Goal: Find specific page/section: Find specific page/section

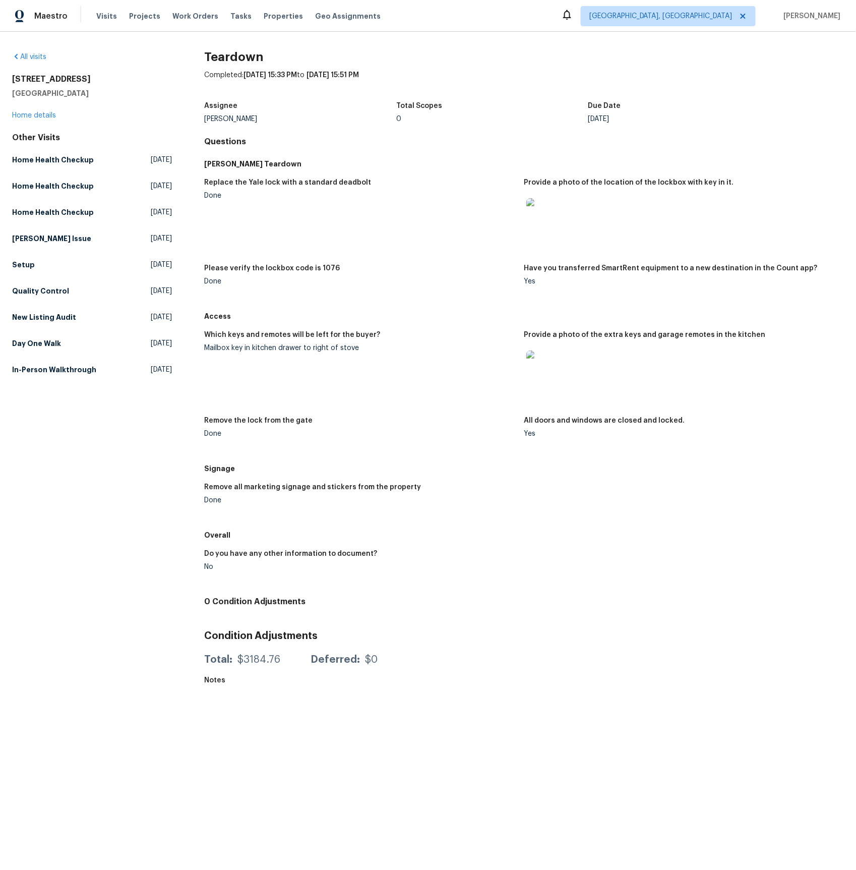
click at [542, 379] on img at bounding box center [543, 367] width 32 height 32
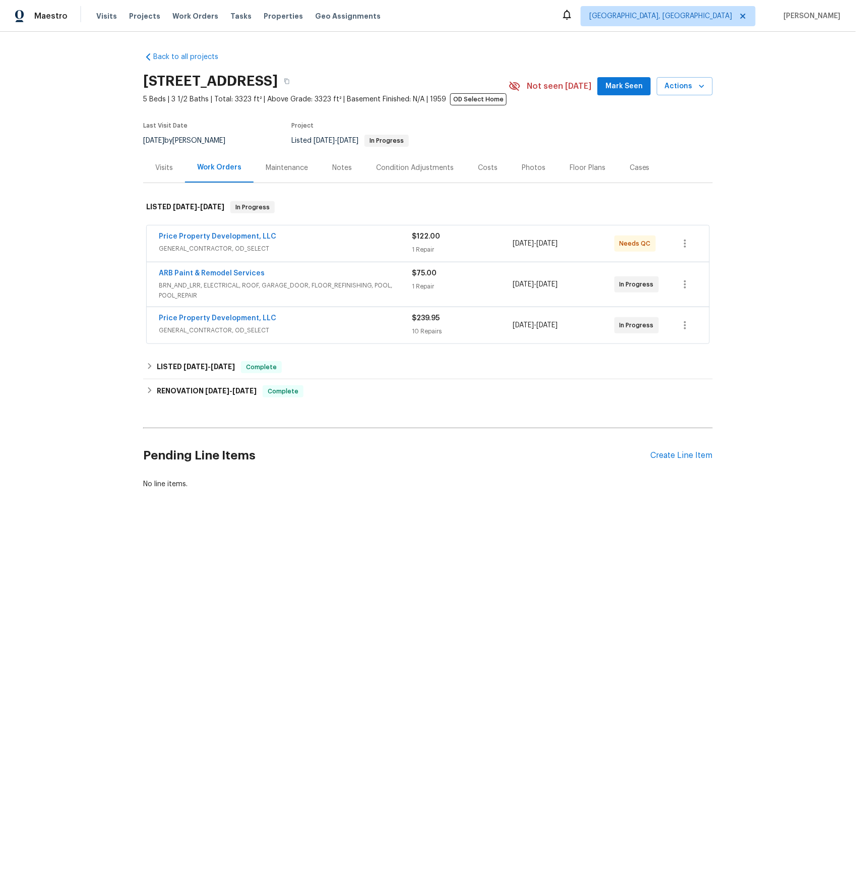
click at [167, 165] on div "Visits" at bounding box center [164, 168] width 18 height 10
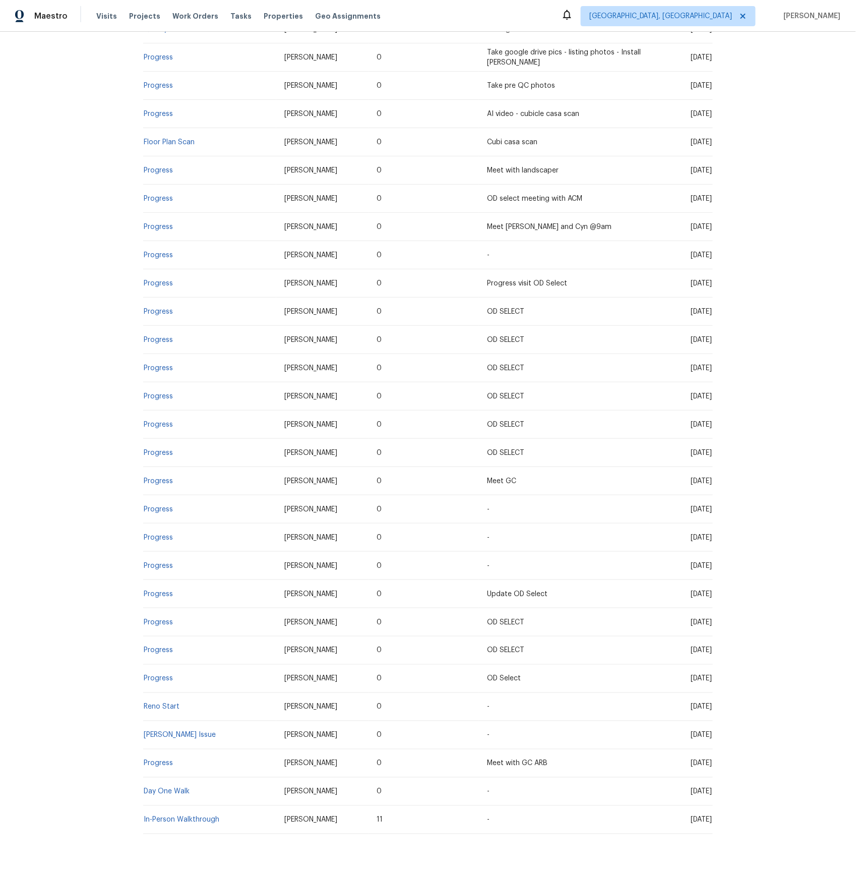
scroll to position [466, 0]
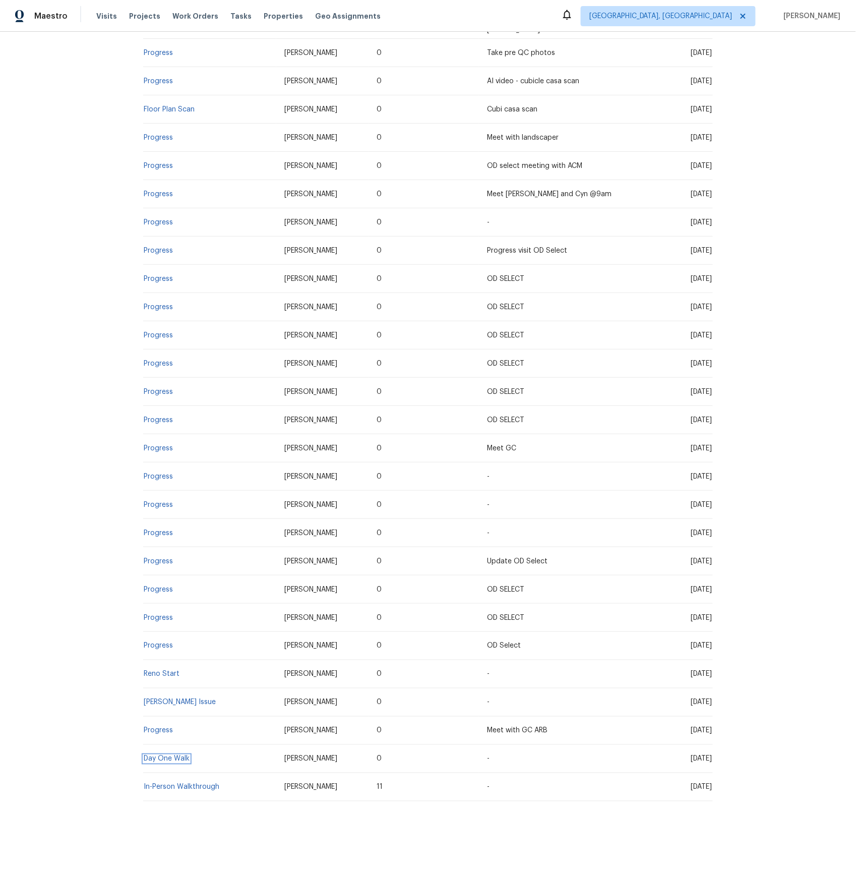
click at [161, 762] on link "Day One Walk" at bounding box center [167, 759] width 46 height 7
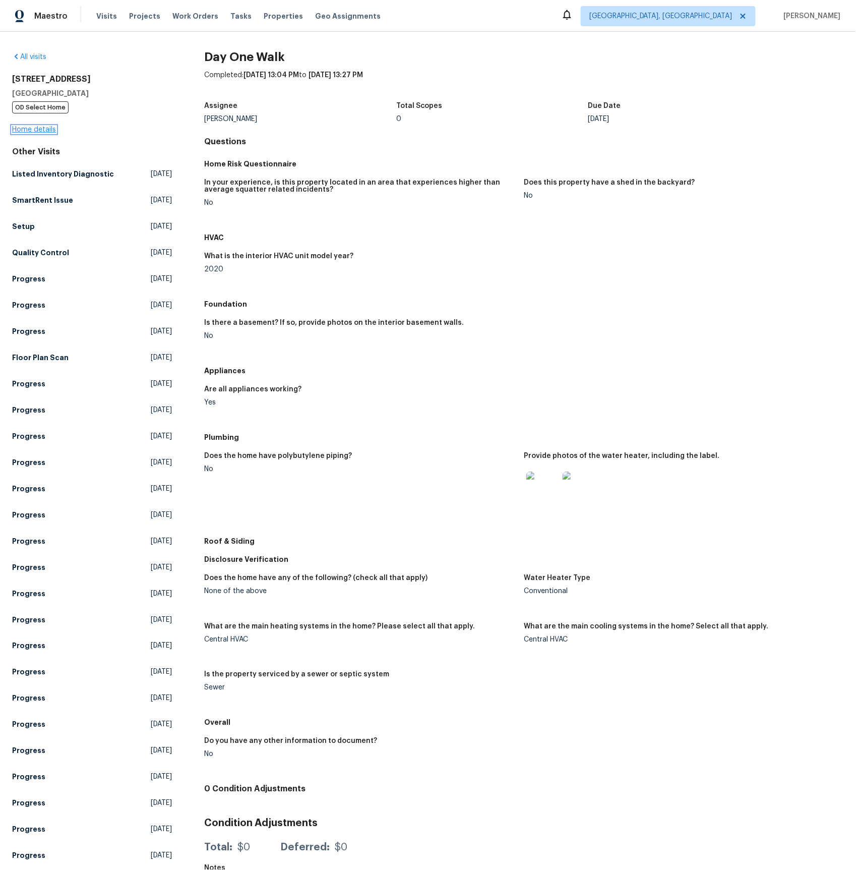
click at [43, 128] on link "Home details" at bounding box center [34, 129] width 44 height 7
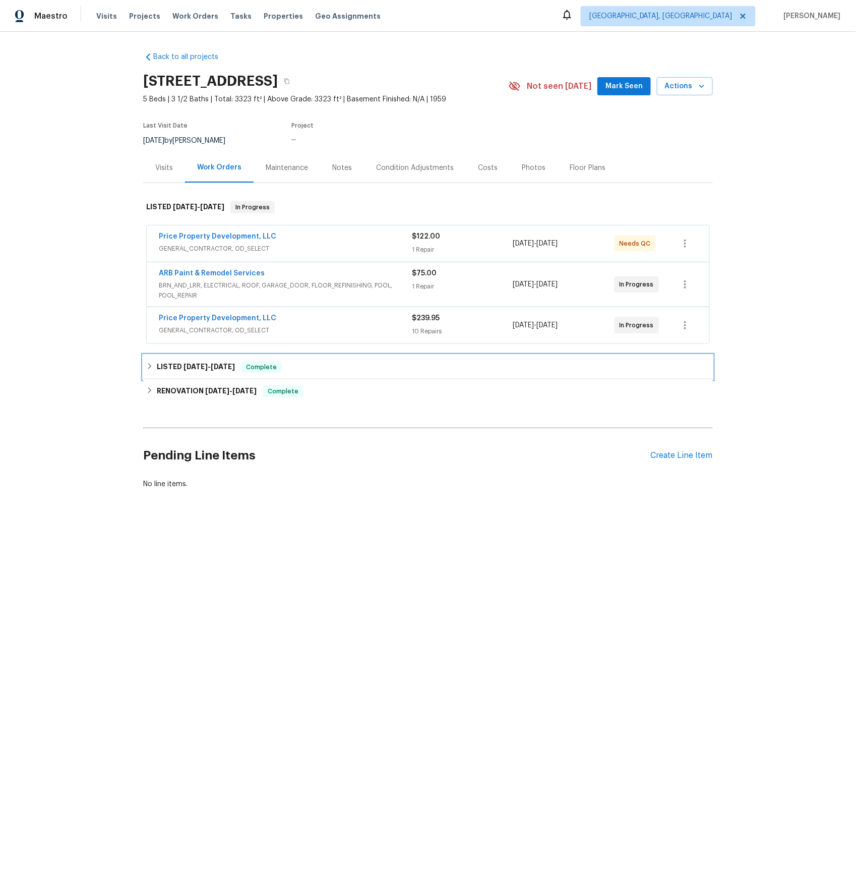
drag, startPoint x: 201, startPoint y: 370, endPoint x: 200, endPoint y: 380, distance: 10.6
click at [201, 370] on span "[DATE]" at bounding box center [196, 366] width 24 height 7
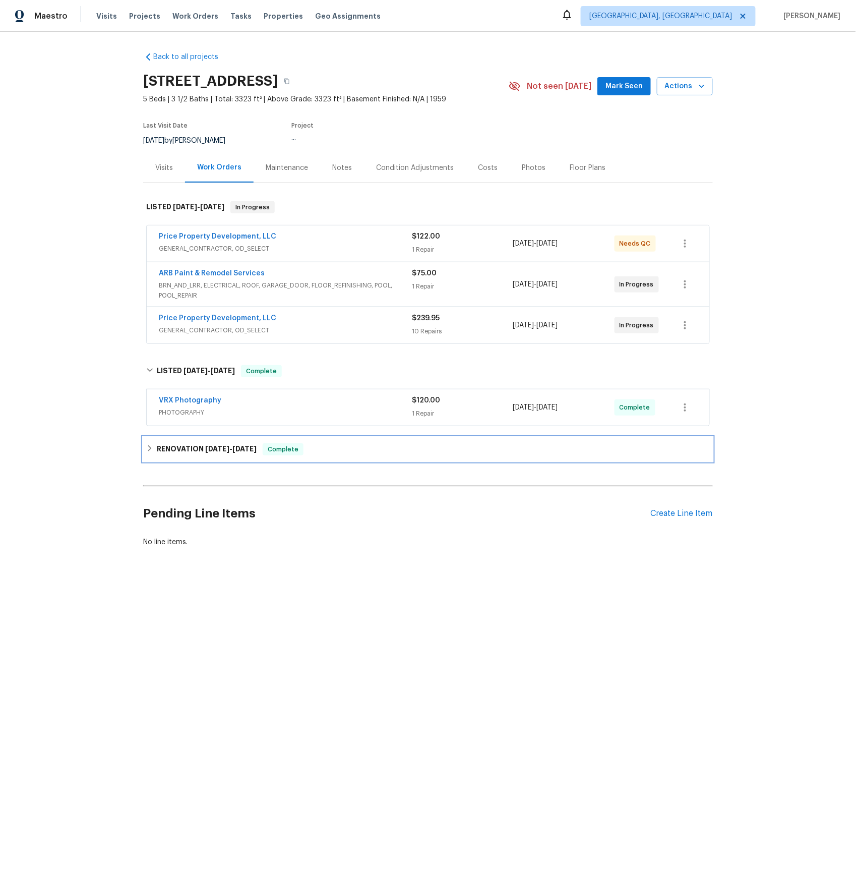
click at [190, 444] on h6 "RENOVATION [DATE] - [DATE]" at bounding box center [207, 449] width 100 height 12
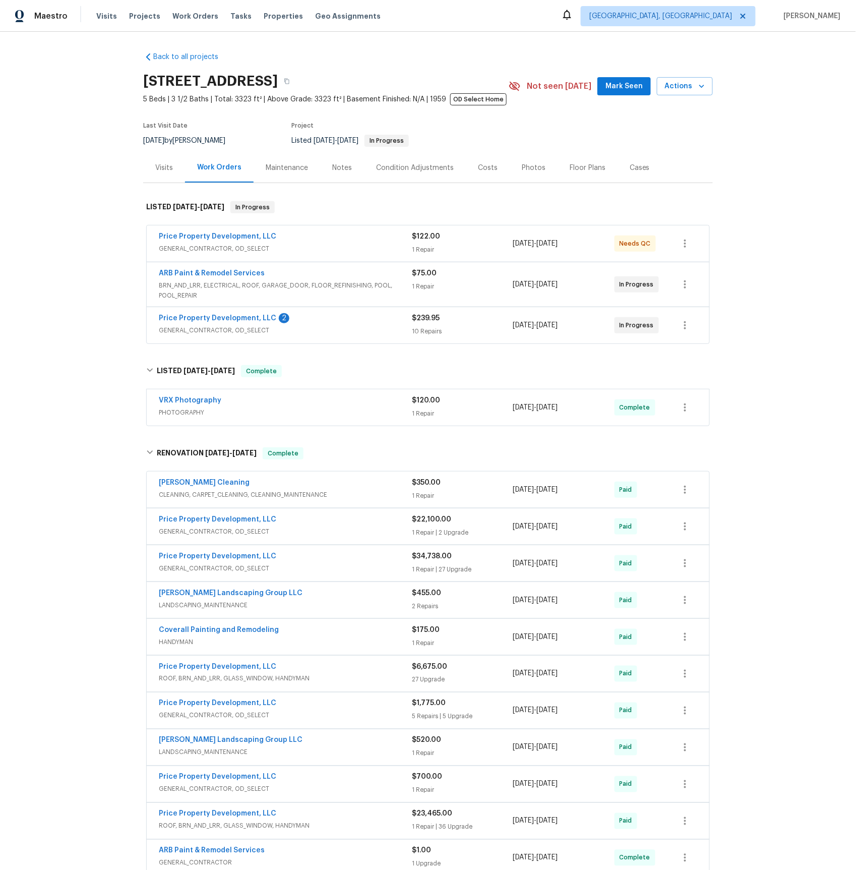
click at [197, 330] on span "GENERAL_CONTRACTOR, OD_SELECT" at bounding box center [285, 330] width 253 height 10
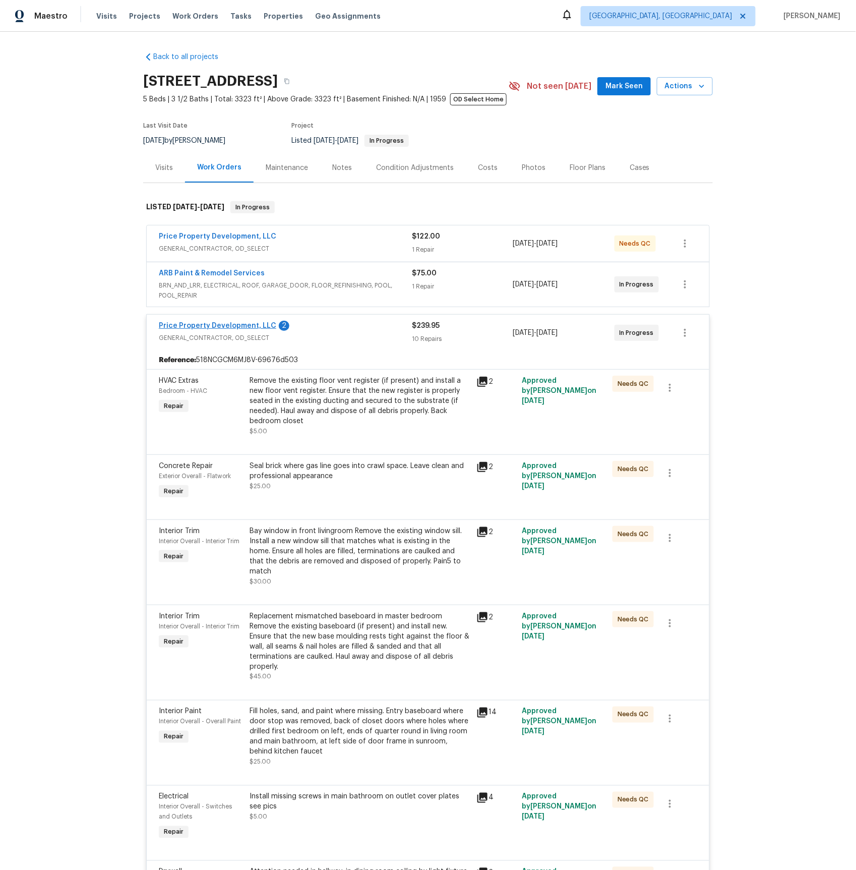
drag, startPoint x: 196, startPoint y: 336, endPoint x: 196, endPoint y: 324, distance: 12.1
click at [196, 336] on span "GENERAL_CONTRACTOR, OD_SELECT" at bounding box center [285, 338] width 253 height 10
